Goal: Transaction & Acquisition: Purchase product/service

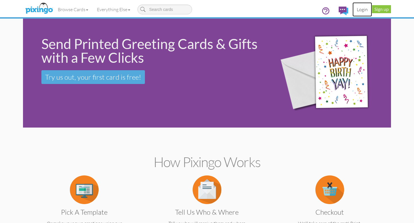
click at [361, 10] on link "Login" at bounding box center [362, 9] width 20 height 14
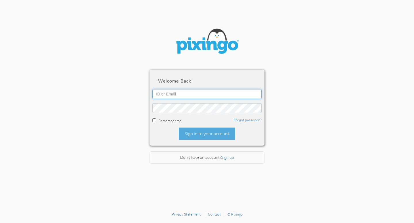
type input "[EMAIL_ADDRESS][DOMAIN_NAME]"
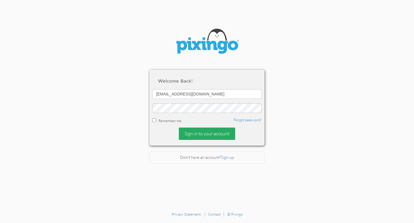
click at [216, 136] on div "Sign in to your account" at bounding box center [207, 134] width 56 height 12
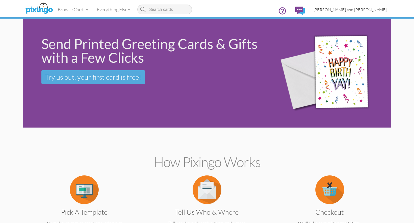
click at [358, 8] on span "[PERSON_NAME] and [PERSON_NAME]" at bounding box center [349, 9] width 73 height 5
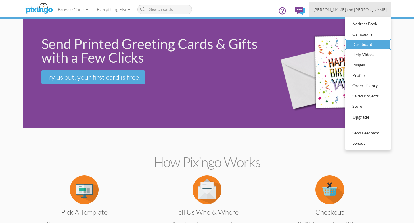
click at [356, 44] on div "Dashboard" at bounding box center [368, 44] width 34 height 9
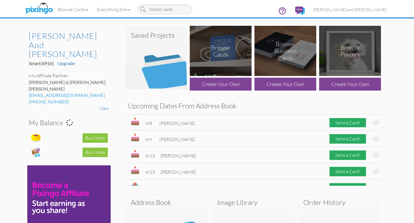
click at [158, 74] on img at bounding box center [156, 57] width 62 height 63
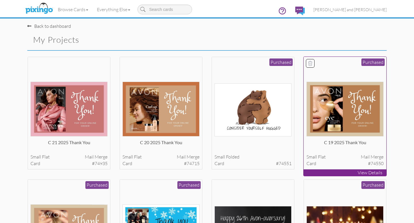
click at [336, 114] on img at bounding box center [344, 109] width 77 height 55
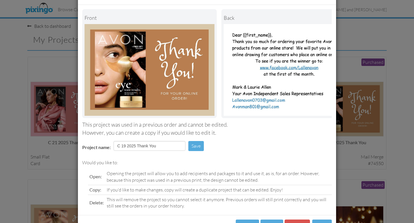
scroll to position [45, 0]
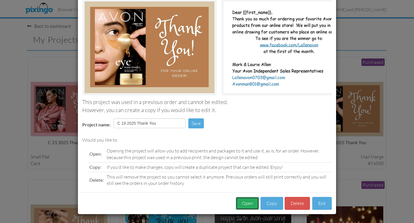
click at [252, 202] on button "Open" at bounding box center [246, 203] width 23 height 13
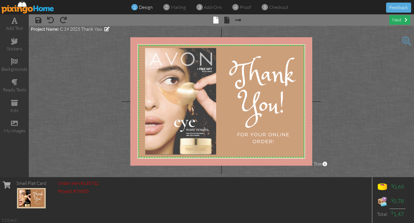
click at [394, 21] on div "next" at bounding box center [399, 19] width 21 height 9
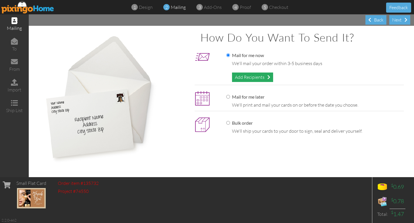
click at [258, 78] on div "Add Recipients" at bounding box center [252, 77] width 41 height 9
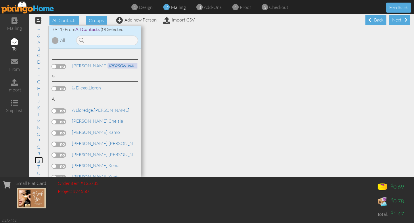
click at [39, 161] on link "S" at bounding box center [39, 160] width 8 height 7
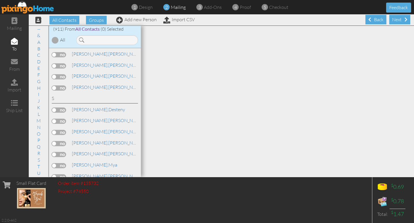
scroll to position [7861, 0]
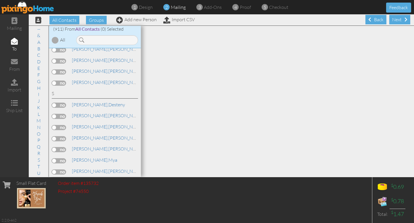
click at [0, 0] on input "checkbox" at bounding box center [0, 0] width 0 height 0
click at [397, 18] on div "Next" at bounding box center [399, 19] width 21 height 9
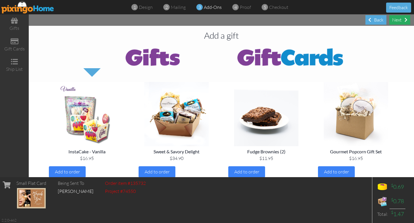
click at [393, 20] on div "Next" at bounding box center [399, 19] width 21 height 9
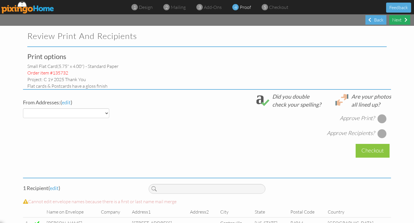
select select "object:4362"
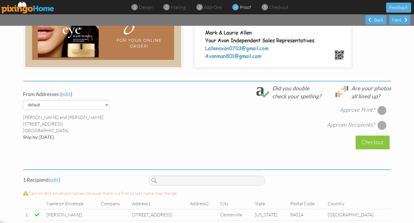
scroll to position [168, 0]
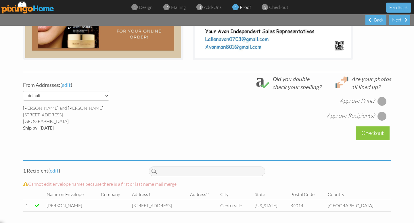
click at [381, 101] on div at bounding box center [381, 101] width 9 height 9
click at [383, 117] on div at bounding box center [381, 116] width 9 height 9
click at [374, 136] on div "Checkout" at bounding box center [372, 133] width 34 height 13
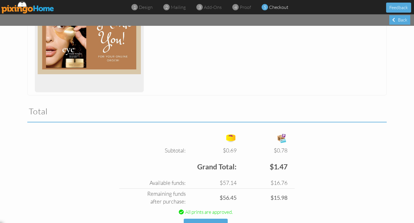
scroll to position [141, 0]
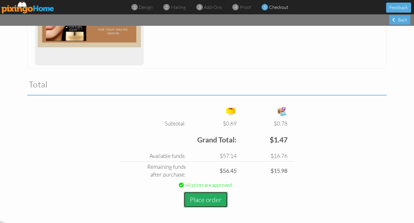
click at [205, 204] on button "Place order" at bounding box center [206, 200] width 44 height 16
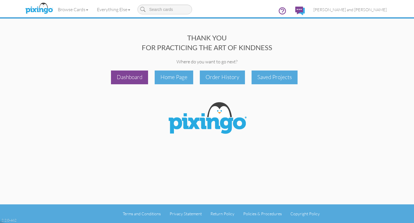
click at [135, 79] on div "Dashboard" at bounding box center [129, 77] width 37 height 13
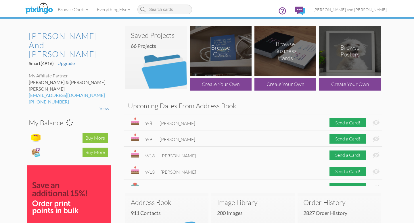
click at [327, 203] on h3 "Order History" at bounding box center [339, 202] width 72 height 7
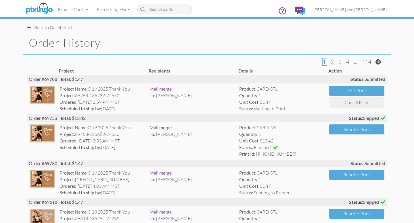
click at [49, 27] on div "Back to Dashboard" at bounding box center [49, 27] width 45 height 7
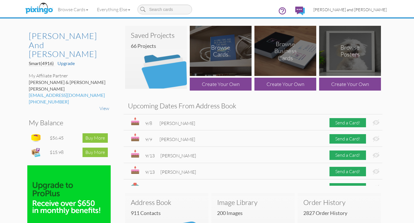
click at [369, 10] on span "[PERSON_NAME] and [PERSON_NAME]" at bounding box center [349, 9] width 73 height 5
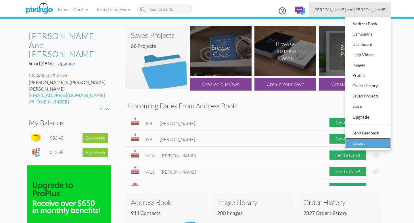
click at [356, 143] on div "Logout" at bounding box center [368, 143] width 34 height 9
